Goal: Task Accomplishment & Management: Use online tool/utility

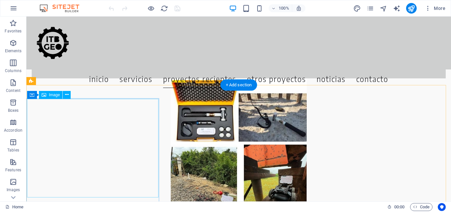
scroll to position [1850, 0]
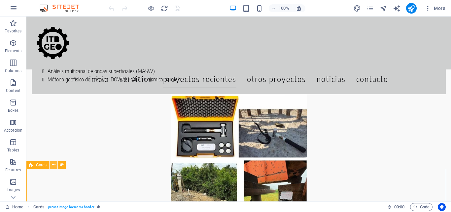
click at [56, 165] on button at bounding box center [54, 165] width 8 height 8
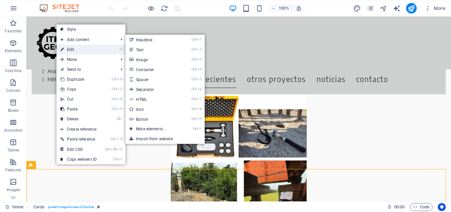
click at [71, 50] on link "⏎ Edit" at bounding box center [78, 50] width 44 height 10
select select "px"
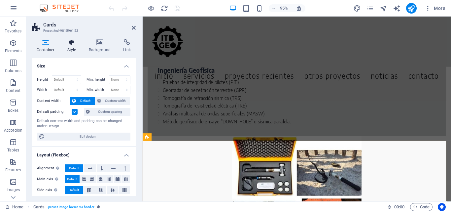
scroll to position [1886, 0]
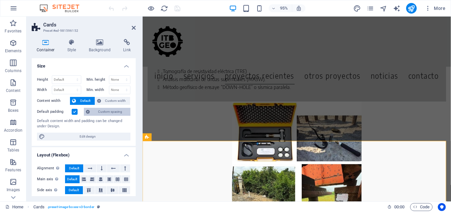
click at [112, 113] on span "Custom spacing" at bounding box center [110, 112] width 37 height 8
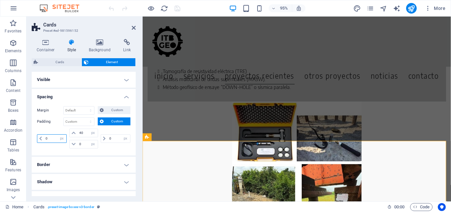
click at [45, 141] on input "0" at bounding box center [55, 138] width 22 height 8
type input "20"
click at [108, 137] on input "0" at bounding box center [119, 138] width 22 height 8
type input "20"
click at [135, 28] on icon at bounding box center [134, 27] width 4 height 5
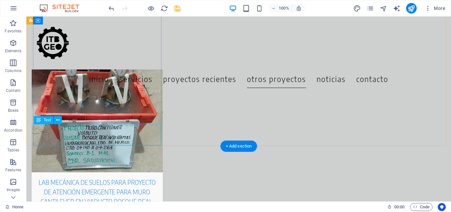
scroll to position [2048, 0]
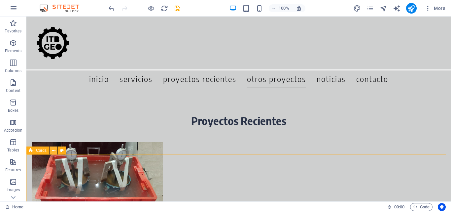
click at [55, 149] on icon at bounding box center [54, 150] width 4 height 7
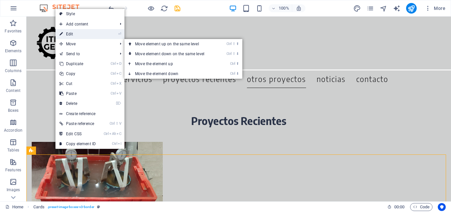
click at [71, 36] on link "⏎ Edit" at bounding box center [77, 34] width 44 height 10
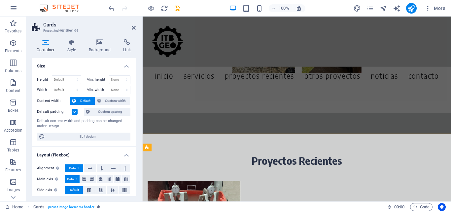
select select "px"
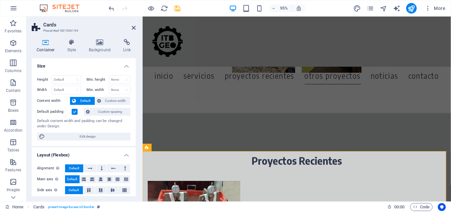
scroll to position [2062, 0]
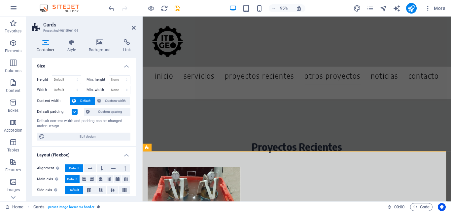
click at [121, 112] on span "Custom spacing" at bounding box center [110, 112] width 37 height 8
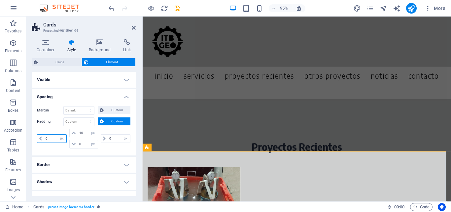
click at [44, 140] on input "0" at bounding box center [55, 138] width 22 height 8
type input "20"
click at [108, 138] on input "0" at bounding box center [119, 138] width 22 height 8
type input "20"
click at [137, 26] on aside "Cards Preset #ed-981596194 Container Style Background Link Size Height Default …" at bounding box center [84, 109] width 116 height 185
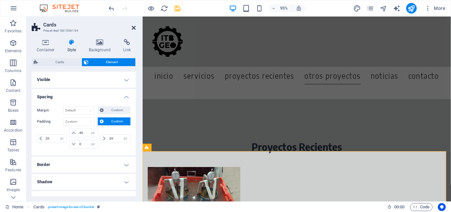
click at [134, 27] on icon at bounding box center [134, 27] width 4 height 5
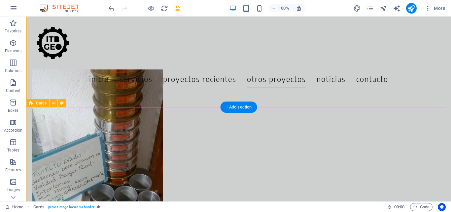
scroll to position [2312, 0]
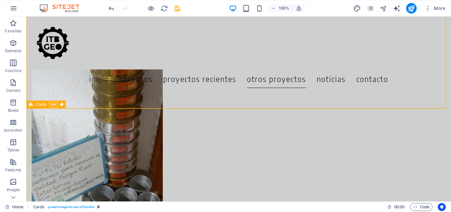
click at [51, 105] on button at bounding box center [54, 104] width 8 height 8
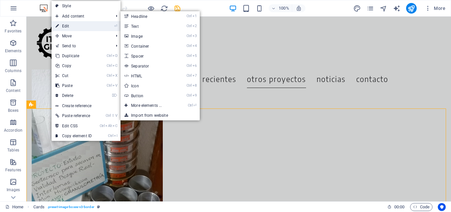
click at [69, 24] on link "⏎ Edit" at bounding box center [74, 26] width 44 height 10
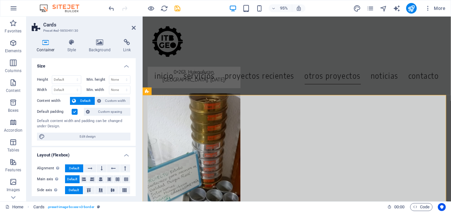
scroll to position [2331, 0]
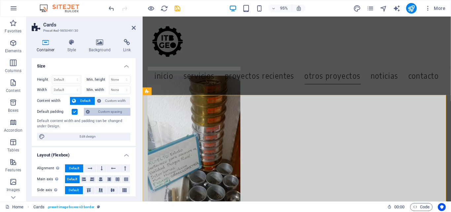
click at [117, 111] on span "Custom spacing" at bounding box center [110, 112] width 37 height 8
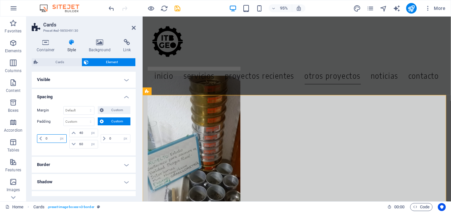
click at [45, 140] on input "0" at bounding box center [55, 138] width 22 height 8
type input "20"
click at [108, 139] on input "0" at bounding box center [119, 138] width 22 height 8
type input "20"
click at [134, 28] on icon at bounding box center [134, 27] width 4 height 5
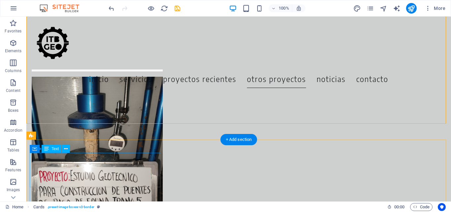
scroll to position [2609, 0]
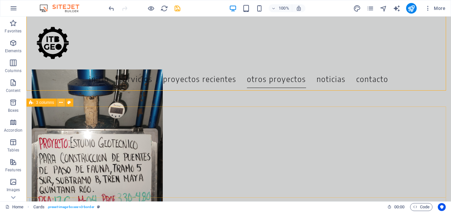
click at [61, 103] on icon at bounding box center [61, 102] width 4 height 7
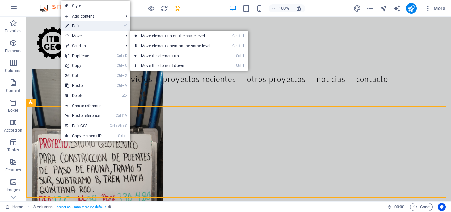
click at [87, 27] on link "⏎ Edit" at bounding box center [83, 26] width 44 height 10
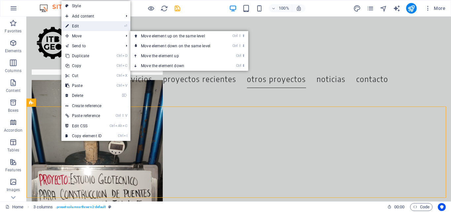
select select "px"
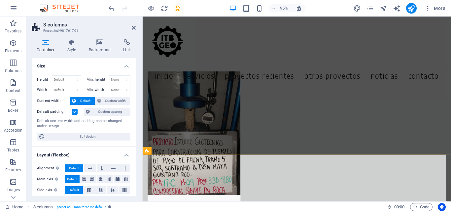
click at [100, 113] on span "Custom spacing" at bounding box center [110, 112] width 37 height 8
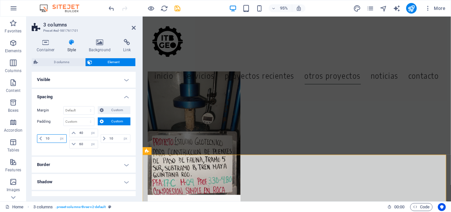
click at [46, 137] on input "10" at bounding box center [55, 138] width 22 height 8
type input "20"
click at [111, 138] on input "10" at bounding box center [119, 138] width 22 height 8
type input "20"
click at [135, 28] on icon at bounding box center [134, 27] width 4 height 5
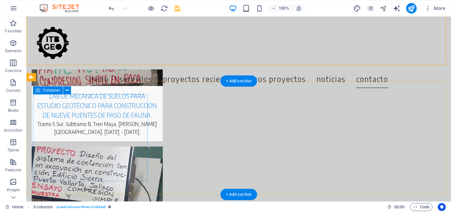
scroll to position [2762, 0]
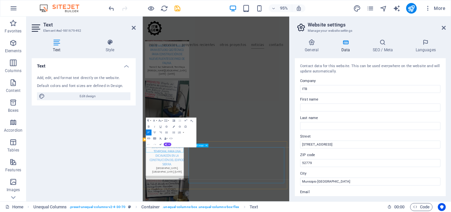
scroll to position [2632, 0]
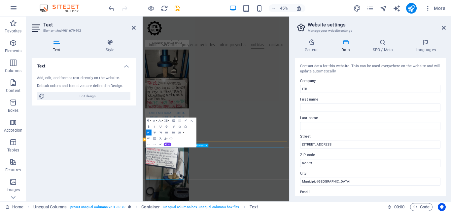
click at [442, 26] on icon at bounding box center [444, 27] width 4 height 5
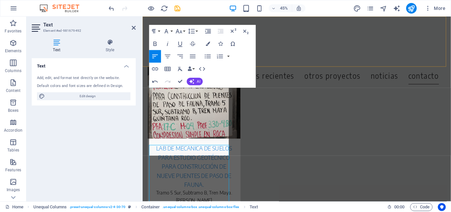
scroll to position [2788, 0]
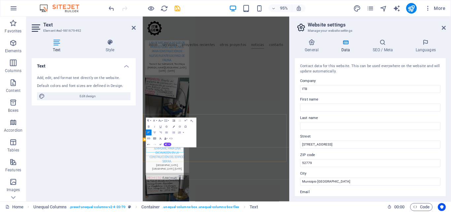
scroll to position [2632, 0]
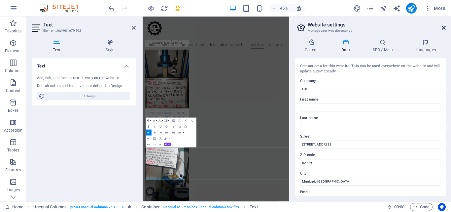
click at [442, 29] on icon at bounding box center [444, 27] width 4 height 5
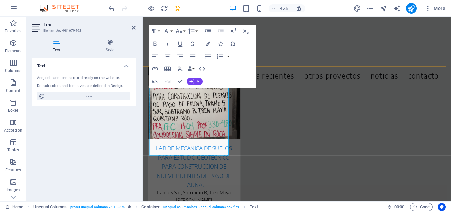
scroll to position [2788, 0]
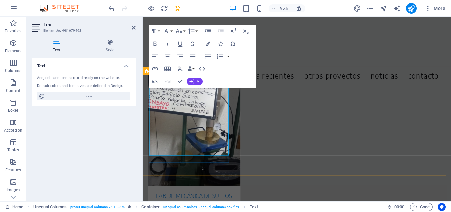
click at [341, 48] on div "Menu Inicio Servicios Proyectos Recientes Otros Proyectos noticias contacto" at bounding box center [305, 43] width 325 height 53
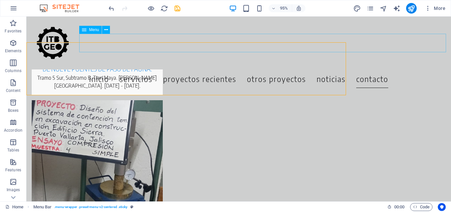
scroll to position [2762, 0]
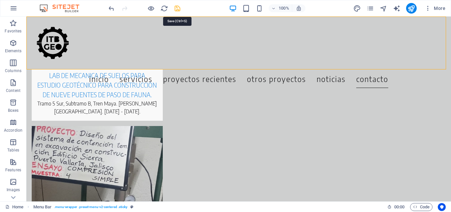
click at [175, 8] on icon "save" at bounding box center [178, 9] width 8 height 8
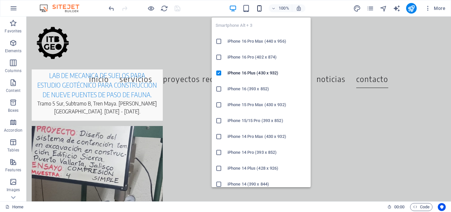
click at [259, 9] on icon "button" at bounding box center [260, 9] width 8 height 8
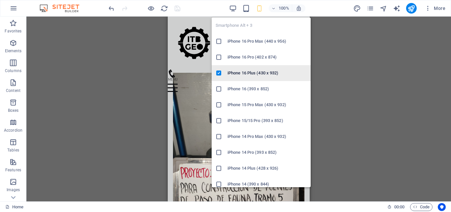
click at [265, 75] on h6 "iPhone 16 Plus (430 x 932)" at bounding box center [267, 73] width 79 height 8
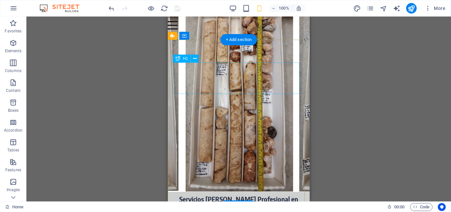
scroll to position [0, 0]
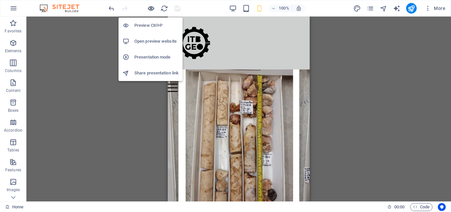
click at [149, 10] on icon "button" at bounding box center [151, 9] width 8 height 8
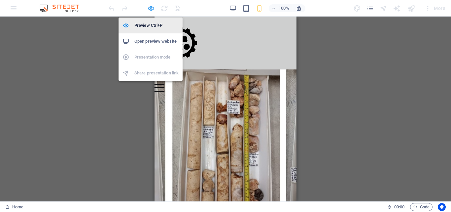
click at [150, 25] on h6 "Preview Ctrl+P" at bounding box center [156, 25] width 44 height 8
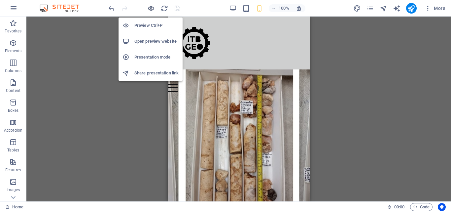
click at [151, 7] on icon "button" at bounding box center [151, 9] width 8 height 8
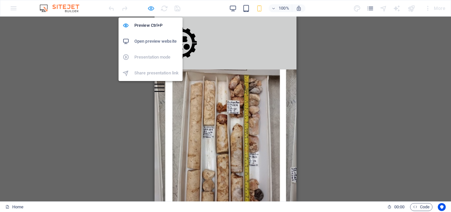
click at [151, 11] on icon "button" at bounding box center [151, 9] width 8 height 8
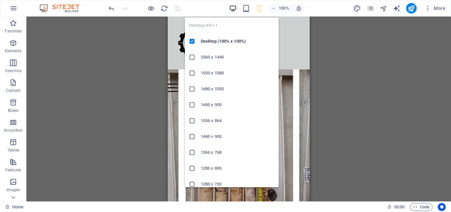
click at [233, 7] on icon "button" at bounding box center [233, 9] width 8 height 8
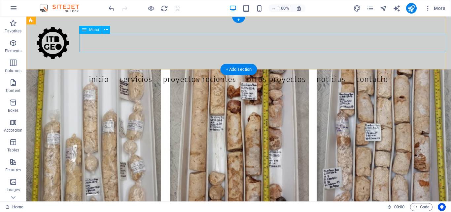
click at [397, 69] on nav "Inicio Servicios Proyectos Recientes Otros Proyectos noticias contacto" at bounding box center [238, 78] width 425 height 18
click at [297, 69] on nav "Inicio Servicios Proyectos Recientes Otros Proyectos noticias contacto" at bounding box center [238, 78] width 425 height 18
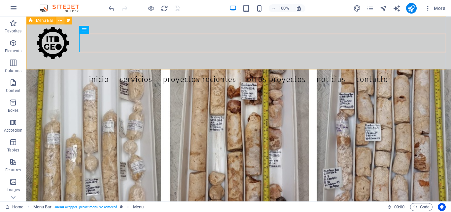
click at [59, 20] on icon at bounding box center [60, 20] width 4 height 7
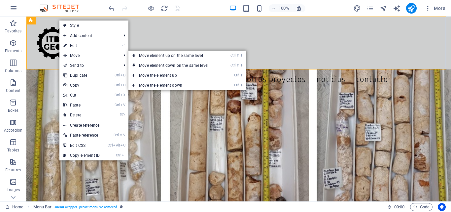
click at [77, 45] on link "⏎ Edit" at bounding box center [81, 46] width 44 height 10
select select "px"
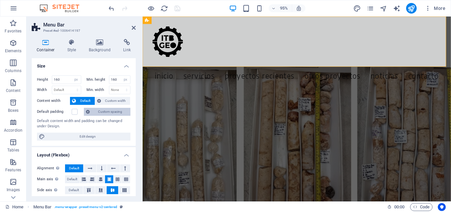
click at [118, 110] on span "Custom spacing" at bounding box center [110, 112] width 37 height 8
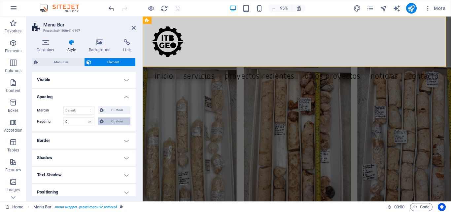
click at [121, 122] on span "Custom" at bounding box center [117, 121] width 23 height 8
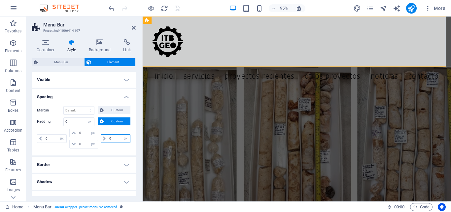
click at [109, 139] on input "0" at bounding box center [119, 138] width 22 height 8
click at [115, 138] on input "0" at bounding box center [119, 138] width 22 height 8
click at [108, 138] on input "0" at bounding box center [119, 138] width 22 height 8
type input "20"
select select "DISABLED_OPTION_VALUE"
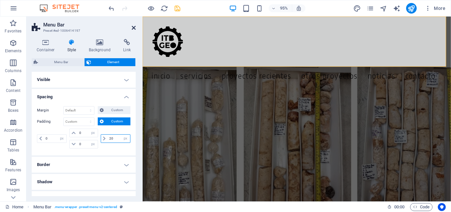
type input "20"
click at [132, 27] on icon at bounding box center [134, 27] width 4 height 5
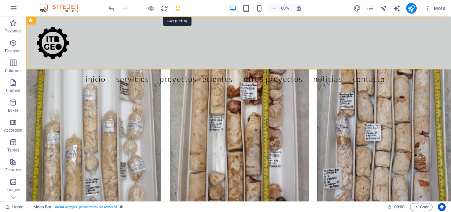
click at [178, 8] on icon "save" at bounding box center [178, 9] width 8 height 8
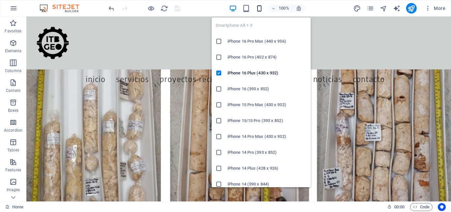
click at [259, 8] on icon "button" at bounding box center [260, 9] width 8 height 8
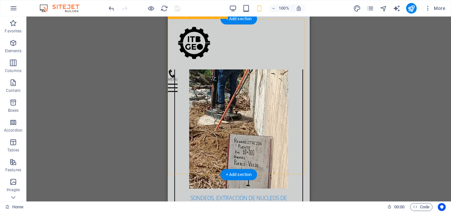
scroll to position [5326, 0]
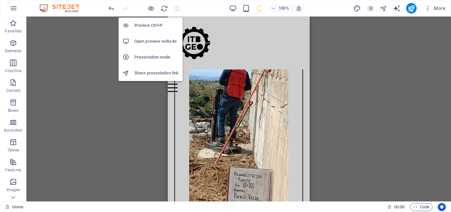
click at [149, 27] on h6 "Preview Ctrl+P" at bounding box center [156, 25] width 44 height 8
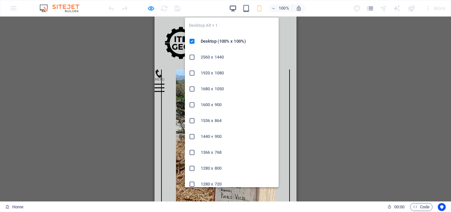
click at [234, 5] on icon "button" at bounding box center [233, 9] width 8 height 8
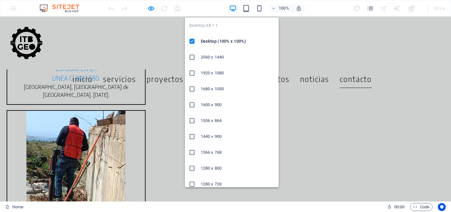
scroll to position [2807, 0]
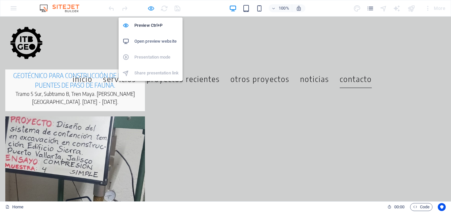
click at [151, 7] on icon "button" at bounding box center [151, 9] width 8 height 8
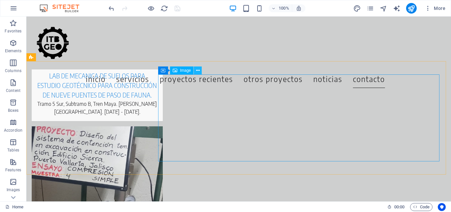
click at [197, 68] on icon at bounding box center [198, 70] width 4 height 7
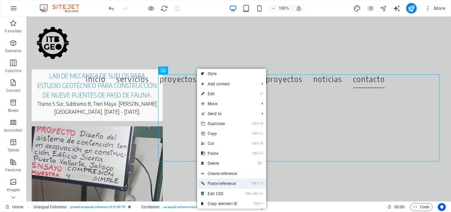
click at [234, 182] on link "Ctrl ⇧ V Paste reference" at bounding box center [219, 183] width 44 height 10
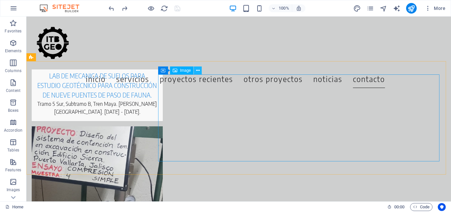
click at [199, 72] on icon at bounding box center [198, 70] width 4 height 7
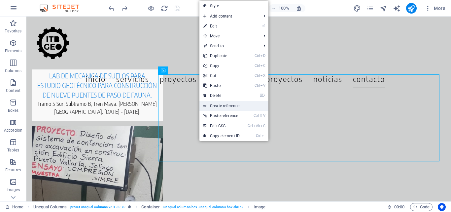
click at [229, 105] on link "Create reference" at bounding box center [233, 106] width 69 height 10
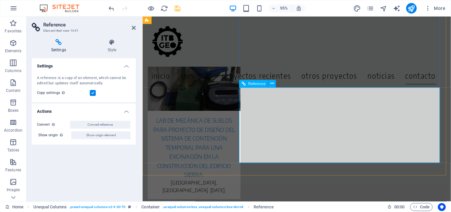
scroll to position [2762, 0]
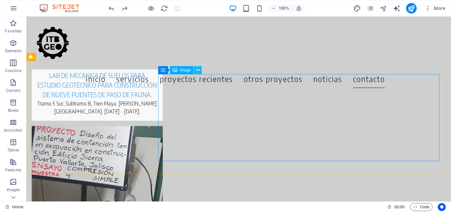
click at [200, 71] on button at bounding box center [198, 70] width 8 height 8
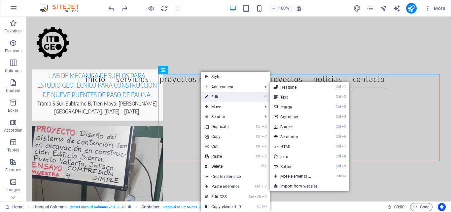
click at [222, 95] on link "⏎ Edit" at bounding box center [223, 97] width 44 height 10
select select "px"
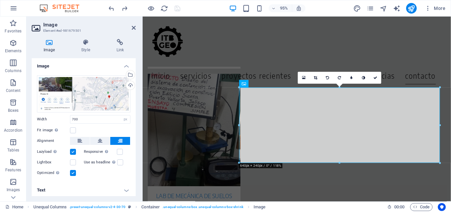
scroll to position [1, 0]
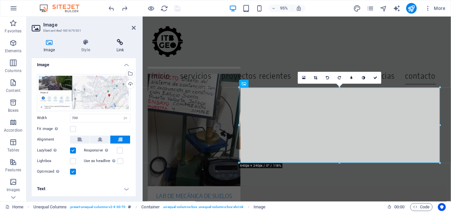
click at [121, 47] on h4 "Link" at bounding box center [120, 46] width 31 height 14
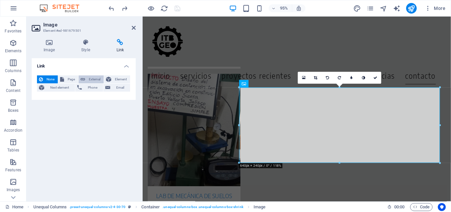
click at [97, 76] on span "External" at bounding box center [94, 79] width 15 height 8
select select "blank"
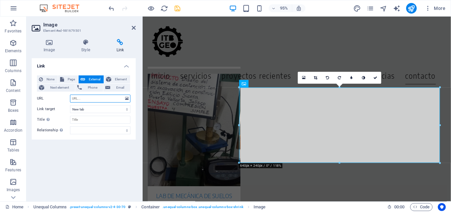
paste input "[URL][DOMAIN_NAME]"
type input "[URL][DOMAIN_NAME]"
click at [93, 109] on select "New tab Same tab Overlay" at bounding box center [100, 109] width 60 height 8
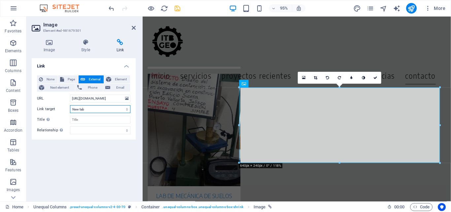
click at [93, 109] on select "New tab Same tab Overlay" at bounding box center [100, 109] width 60 height 8
click at [178, 8] on icon "save" at bounding box center [178, 9] width 8 height 8
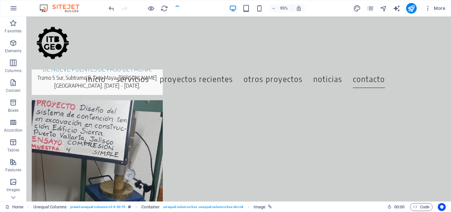
scroll to position [2762, 0]
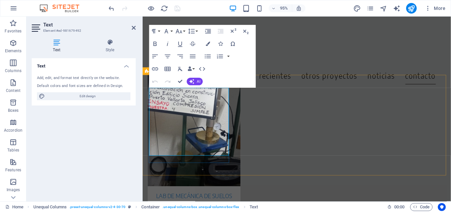
drag, startPoint x: 200, startPoint y: 102, endPoint x: 144, endPoint y: 105, distance: 56.6
click at [153, 69] on icon "button" at bounding box center [156, 69] width 8 height 8
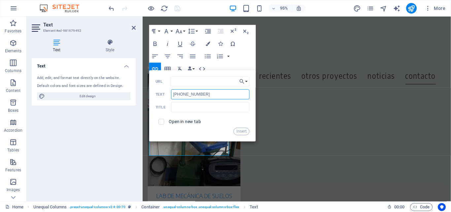
drag, startPoint x: 211, startPoint y: 93, endPoint x: 170, endPoint y: 92, distance: 41.3
click at [170, 92] on div "[PHONE_NUMBER] Text" at bounding box center [203, 94] width 94 height 10
click at [211, 94] on input "[PHONE_NUMBER]" at bounding box center [210, 94] width 79 height 10
click at [160, 122] on input "checkbox" at bounding box center [161, 121] width 6 height 6
checkbox input "true"
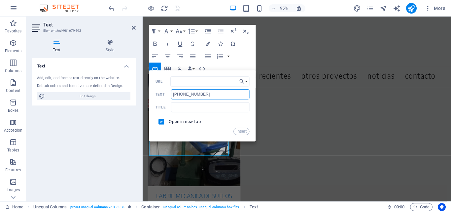
drag, startPoint x: 220, startPoint y: 93, endPoint x: 167, endPoint y: 91, distance: 52.6
click at [167, 91] on div "[PHONE_NUMBER] Text" at bounding box center [203, 94] width 94 height 10
click at [192, 86] on input "URL" at bounding box center [210, 81] width 79 height 10
paste input "[PHONE_NUMBER]"
type input "[PHONE_NUMBER]"
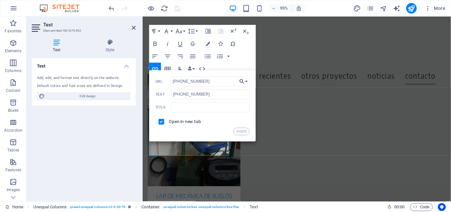
click at [246, 82] on button "Choose Link" at bounding box center [244, 81] width 12 height 10
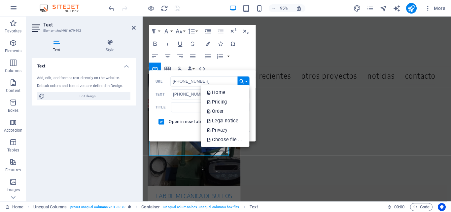
click at [244, 82] on icon "button" at bounding box center [242, 82] width 6 height 8
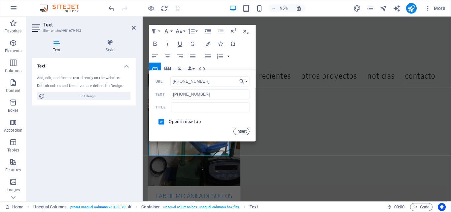
click at [242, 130] on button "Insert" at bounding box center [242, 131] width 16 height 8
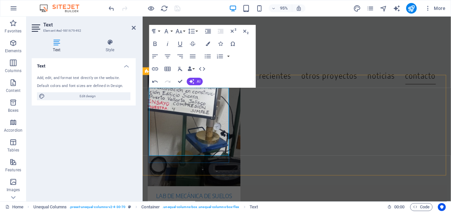
drag, startPoint x: 201, startPoint y: 118, endPoint x: 145, endPoint y: 119, distance: 55.5
type input "[PHONE_NUMBER]"
checkbox input "false"
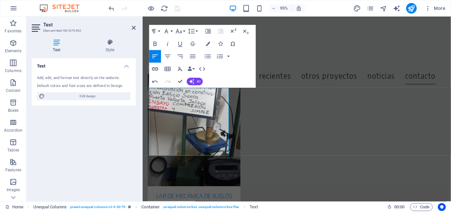
click at [156, 70] on icon "button" at bounding box center [155, 68] width 6 height 3
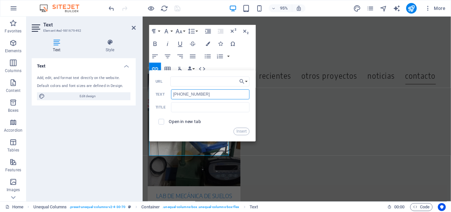
drag, startPoint x: 221, startPoint y: 93, endPoint x: 126, endPoint y: 91, distance: 95.1
click at [126, 91] on div "Text Element #ed-981679492 Text Style Text Add, edit, and format text directly …" at bounding box center [238, 109] width 425 height 185
click at [180, 85] on input "URL" at bounding box center [210, 81] width 79 height 10
paste input "[PHONE_NUMBER]"
type input "[PHONE_NUMBER]"
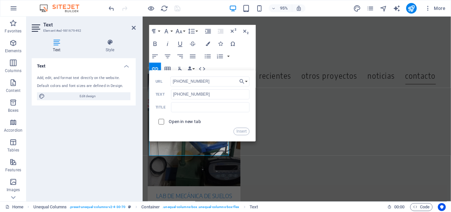
click at [161, 123] on input "checkbox" at bounding box center [161, 121] width 6 height 6
checkbox input "true"
click at [242, 131] on button "Insert" at bounding box center [242, 131] width 16 height 8
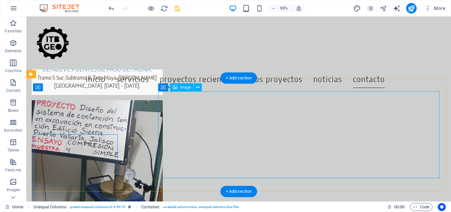
scroll to position [2745, 0]
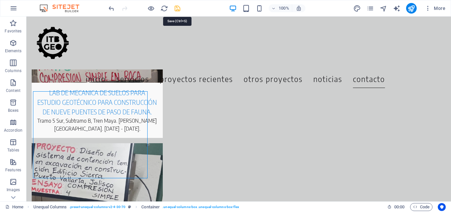
click at [177, 6] on icon "save" at bounding box center [178, 9] width 8 height 8
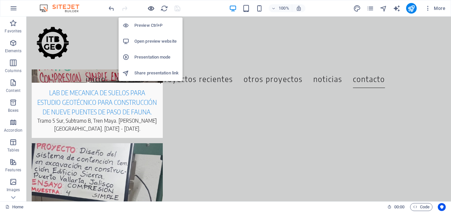
click at [151, 5] on icon "button" at bounding box center [151, 9] width 8 height 8
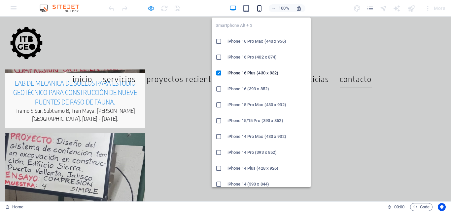
click at [260, 8] on icon "button" at bounding box center [260, 9] width 8 height 8
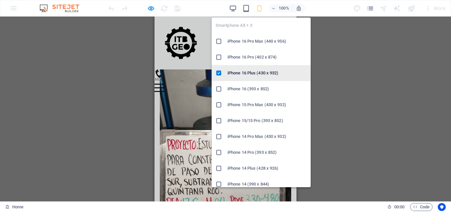
click at [274, 73] on h6 "iPhone 16 Plus (430 x 932)" at bounding box center [267, 73] width 79 height 8
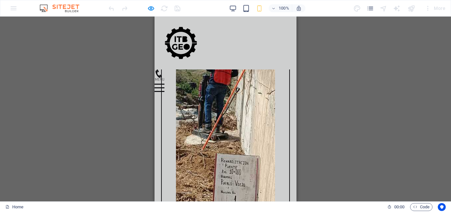
scroll to position [5329, 0]
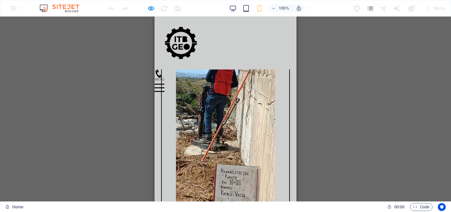
drag, startPoint x: 293, startPoint y: 110, endPoint x: 459, endPoint y: 207, distance: 192.5
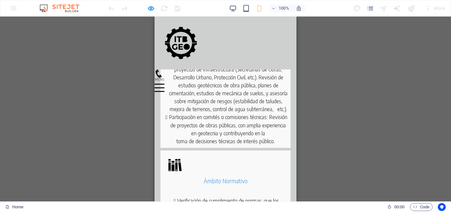
scroll to position [0, 0]
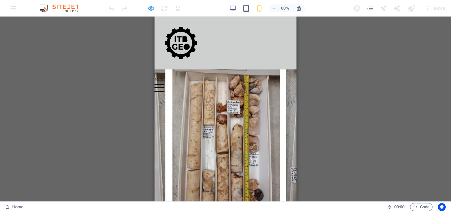
drag, startPoint x: 294, startPoint y: 189, endPoint x: 462, endPoint y: 28, distance: 232.2
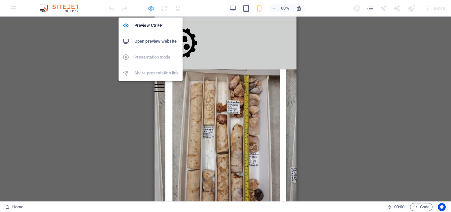
click at [153, 6] on icon "button" at bounding box center [151, 9] width 8 height 8
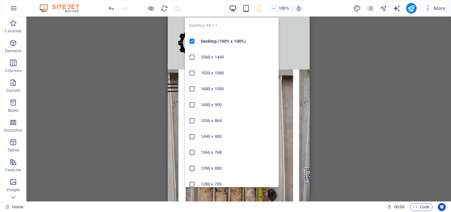
click at [232, 8] on icon "button" at bounding box center [233, 9] width 8 height 8
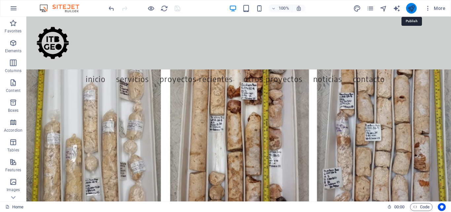
click at [412, 8] on icon "publish" at bounding box center [412, 9] width 8 height 8
